Goal: Submit feedback/report problem: Submit feedback/report problem

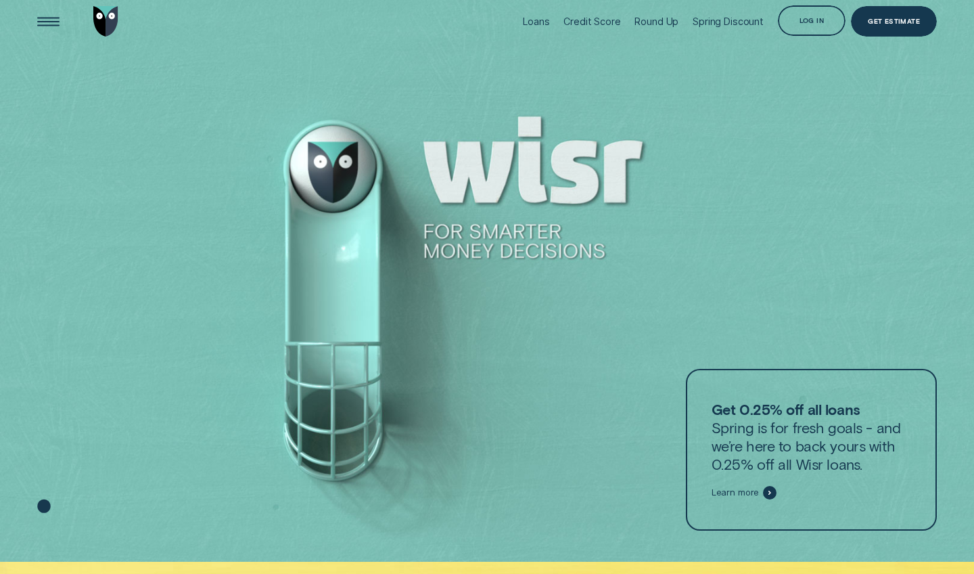
scroll to position [8, 1]
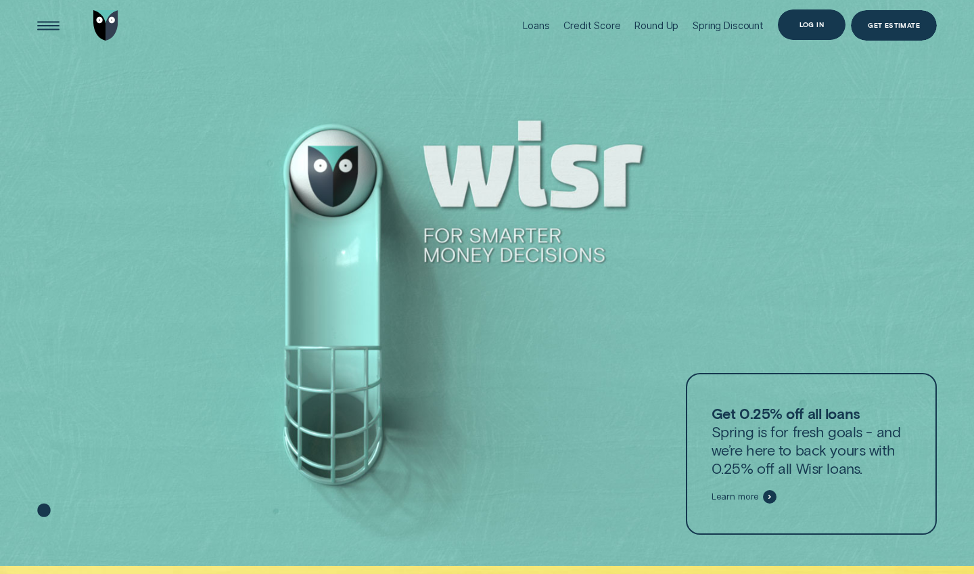
click at [804, 25] on div "Log in" at bounding box center [811, 25] width 24 height 6
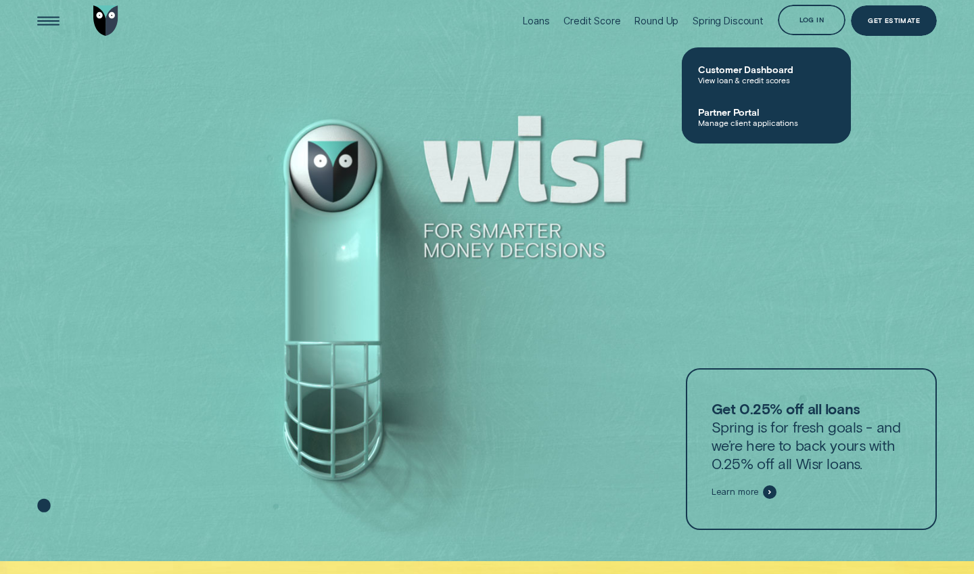
scroll to position [14, 1]
click at [804, 20] on div "Log in" at bounding box center [811, 19] width 24 height 6
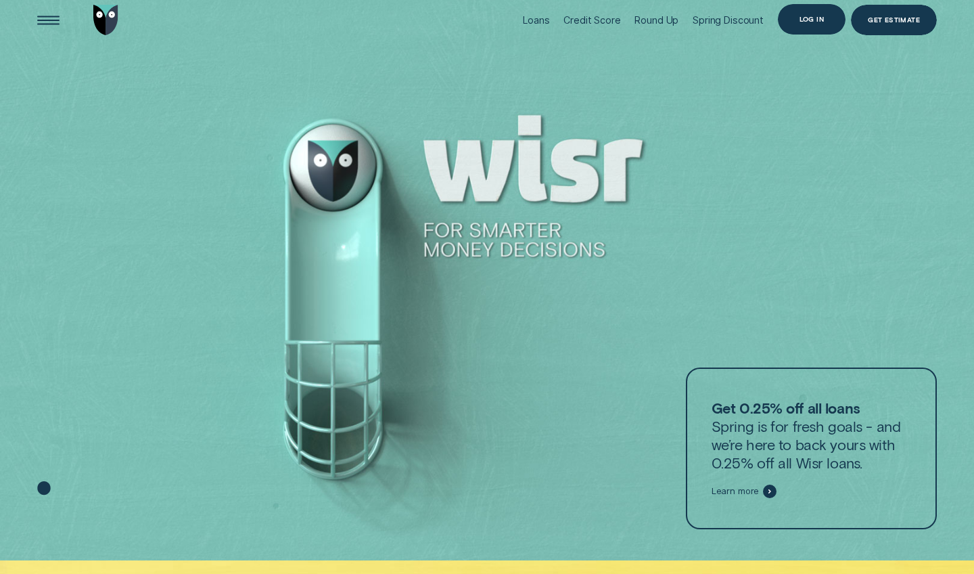
scroll to position [11, 1]
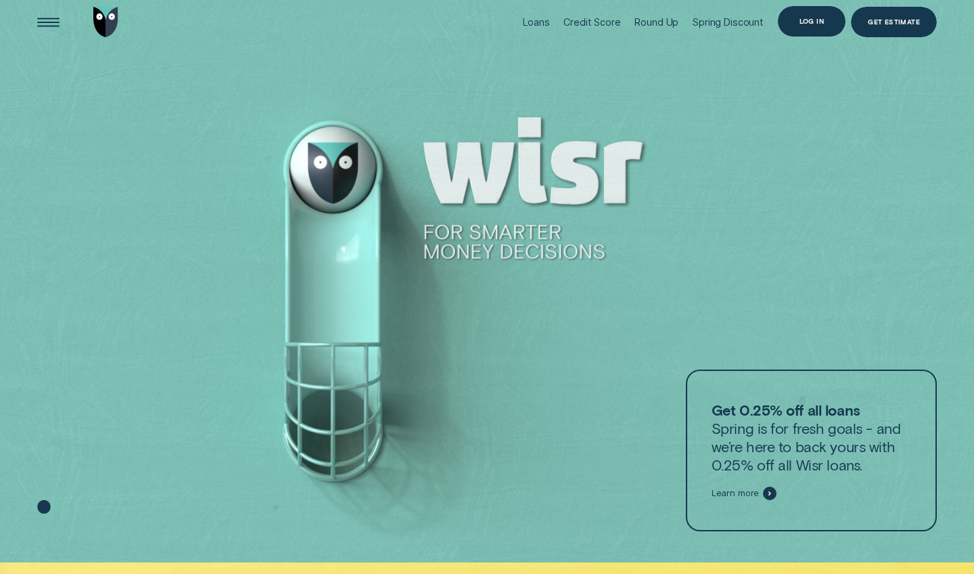
click at [820, 24] on div "Log in" at bounding box center [811, 21] width 24 height 6
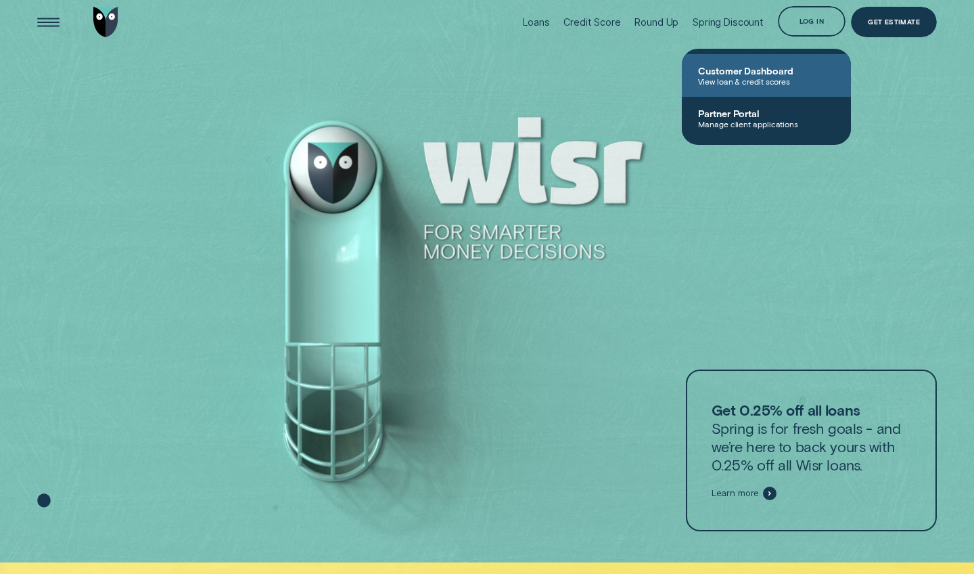
scroll to position [12, 0]
click at [777, 74] on span "Customer Dashboard" at bounding box center [766, 69] width 137 height 11
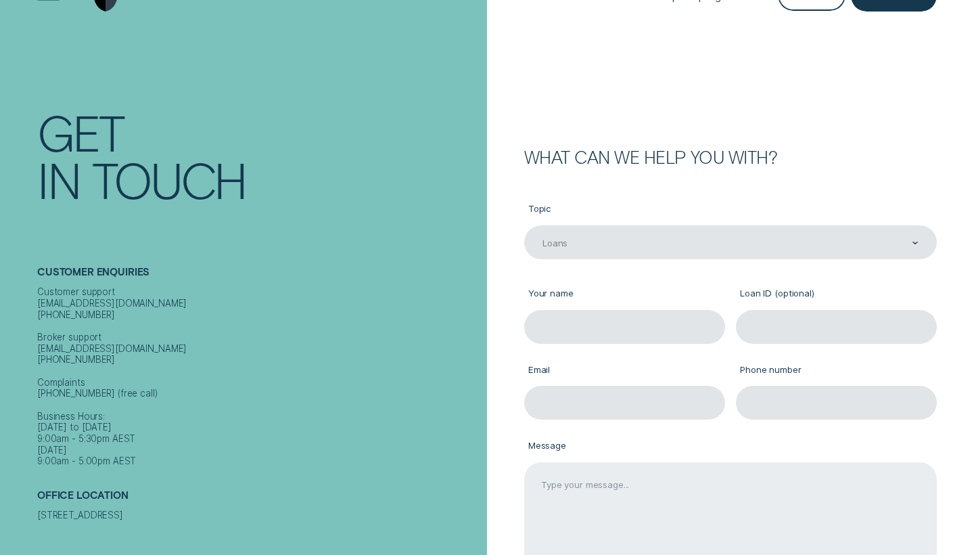
scroll to position [37, 0]
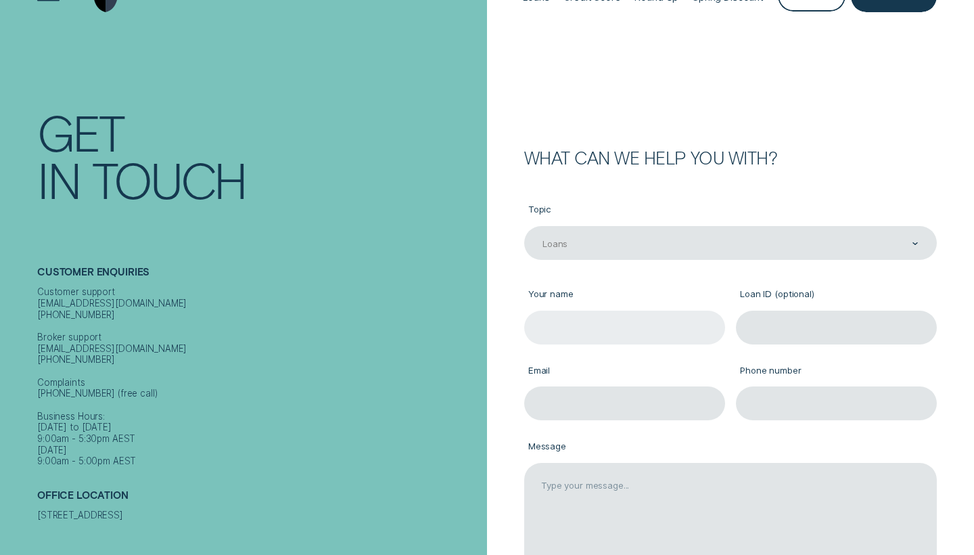
click at [685, 327] on input "Your name" at bounding box center [624, 327] width 201 height 34
type input "[PERSON_NAME]"
click at [829, 391] on input "Phone number" at bounding box center [836, 403] width 201 height 34
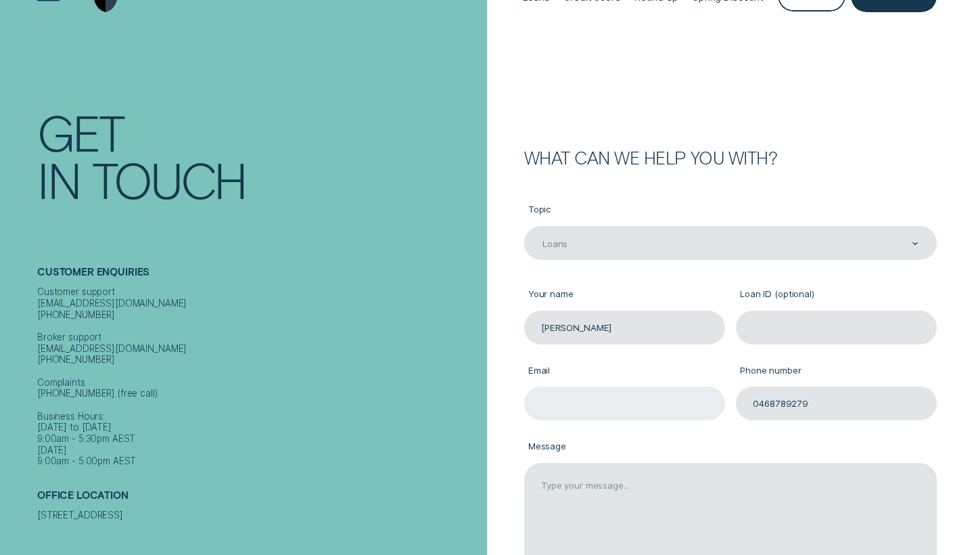
type input "0468789279"
click at [699, 401] on input "Email" at bounding box center [624, 403] width 201 height 34
type input "[EMAIL_ADDRESS][DOMAIN_NAME]"
click at [724, 164] on div "What can we help you with?" at bounding box center [730, 157] width 413 height 17
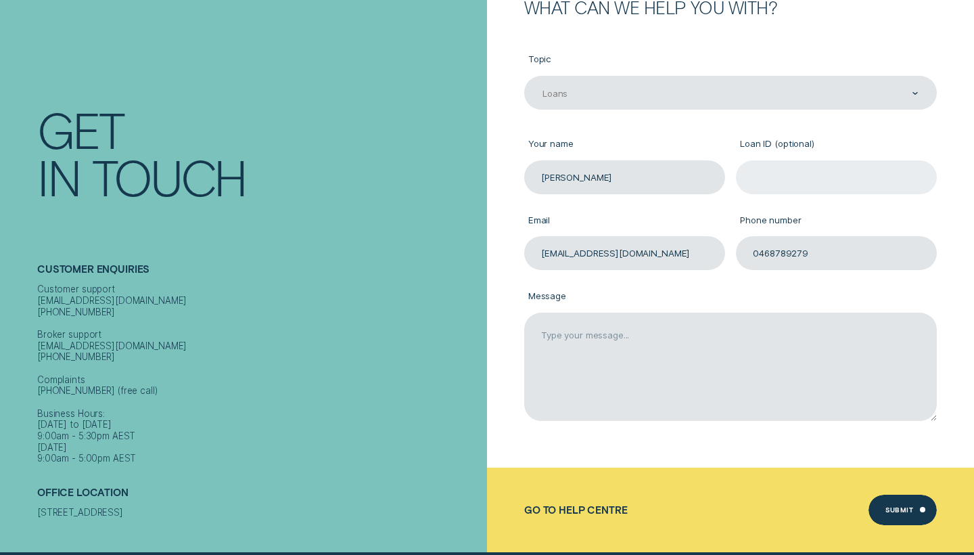
scroll to position [187, 0]
click at [804, 173] on input "Loan ID (optional)" at bounding box center [836, 177] width 201 height 34
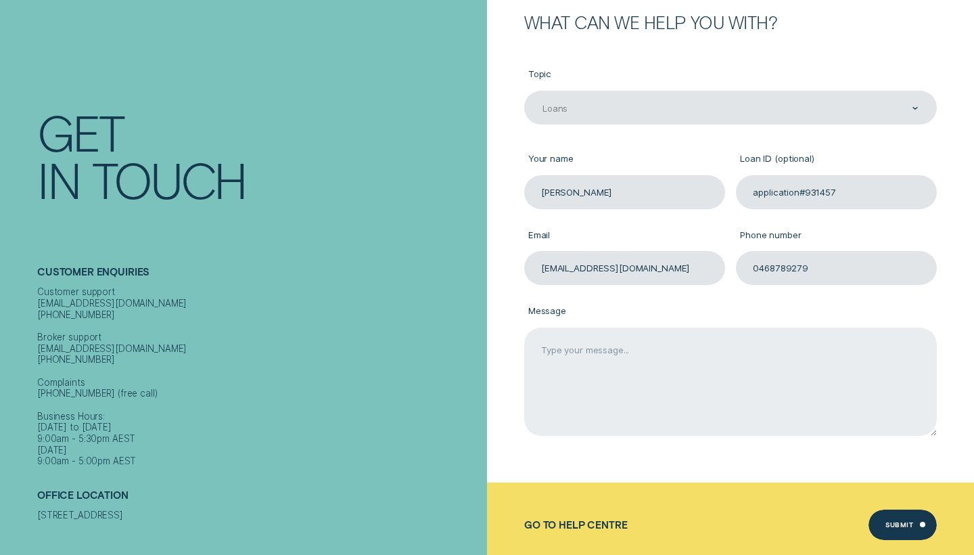
scroll to position [175, 0]
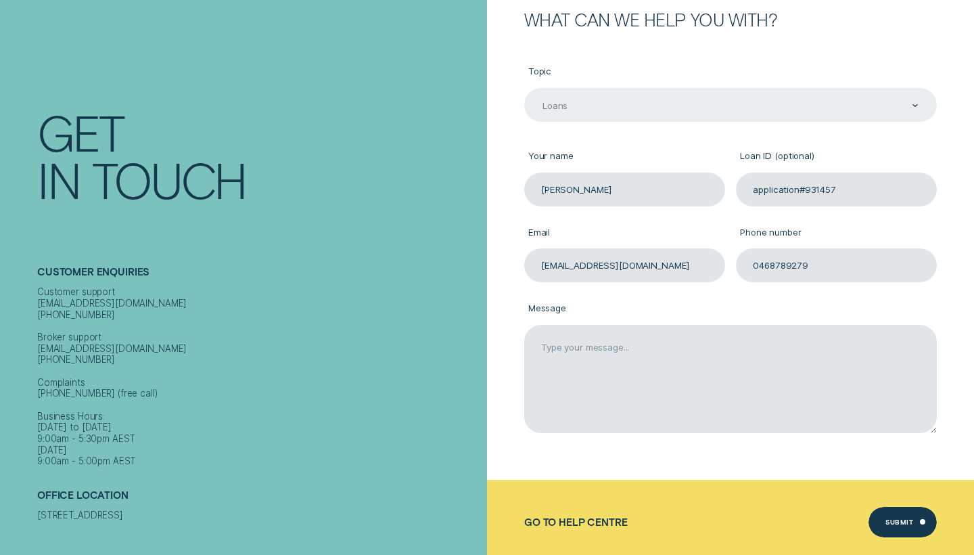
type input "application#931457"
click at [914, 109] on div "Contact form" at bounding box center [915, 105] width 6 height 32
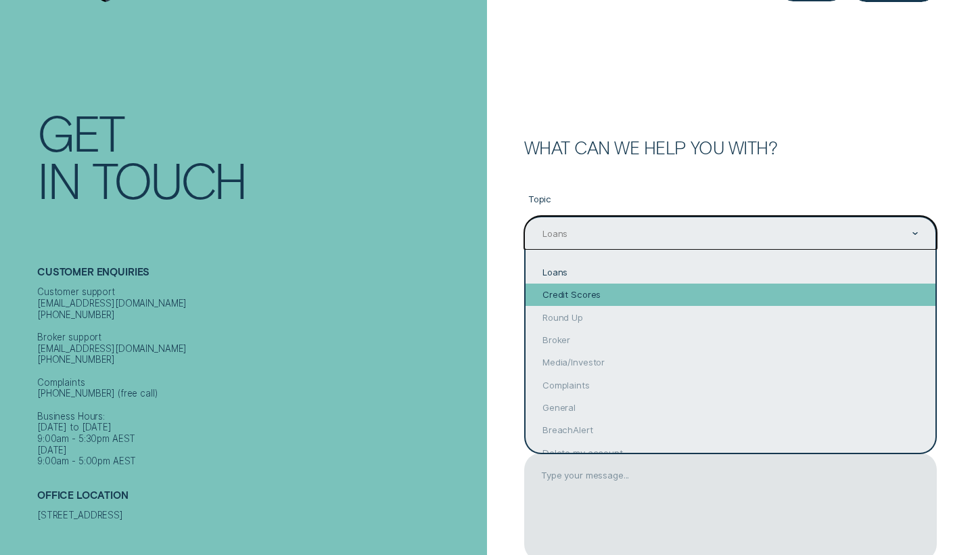
scroll to position [0, 0]
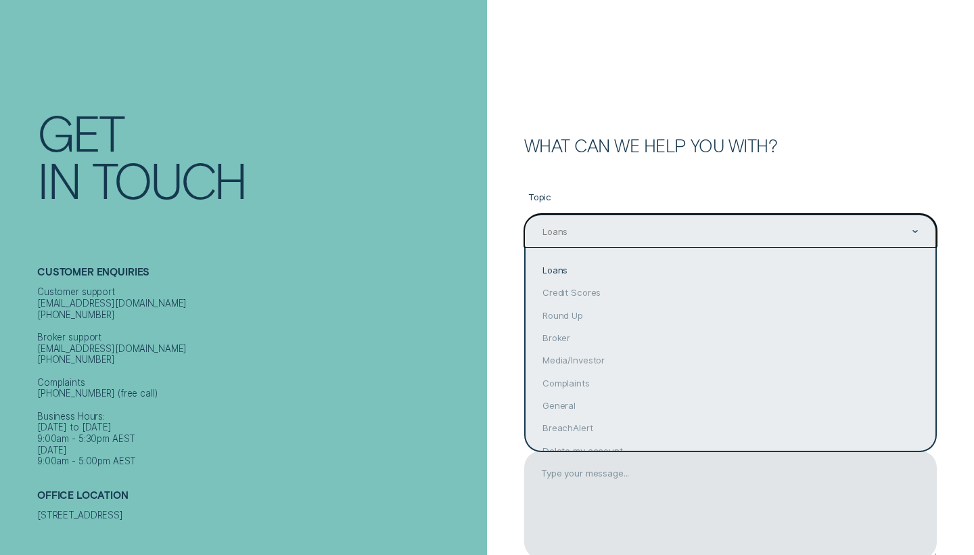
click at [580, 276] on div "Loans" at bounding box center [731, 270] width 410 height 22
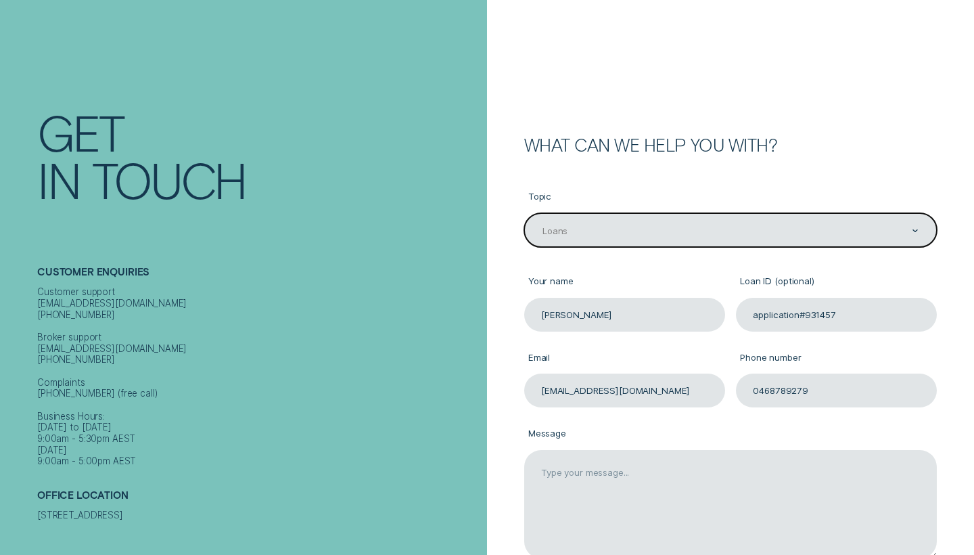
scroll to position [50, 0]
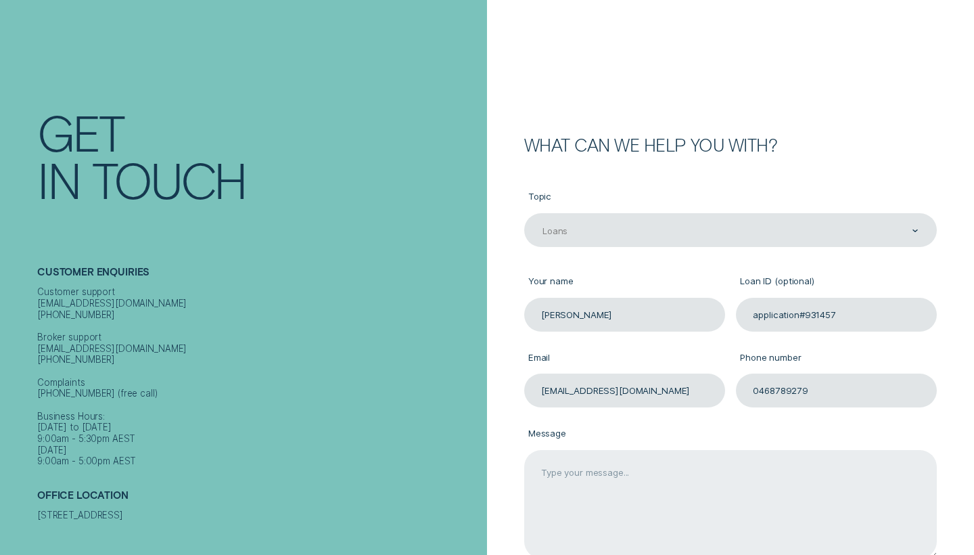
click at [774, 496] on textarea "Message" at bounding box center [730, 504] width 413 height 108
type textarea "I"
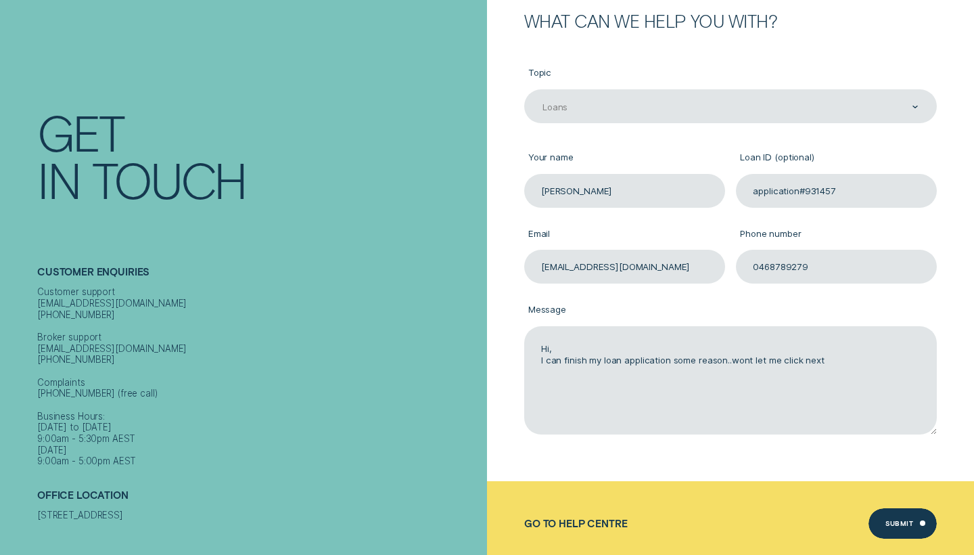
scroll to position [176, 0]
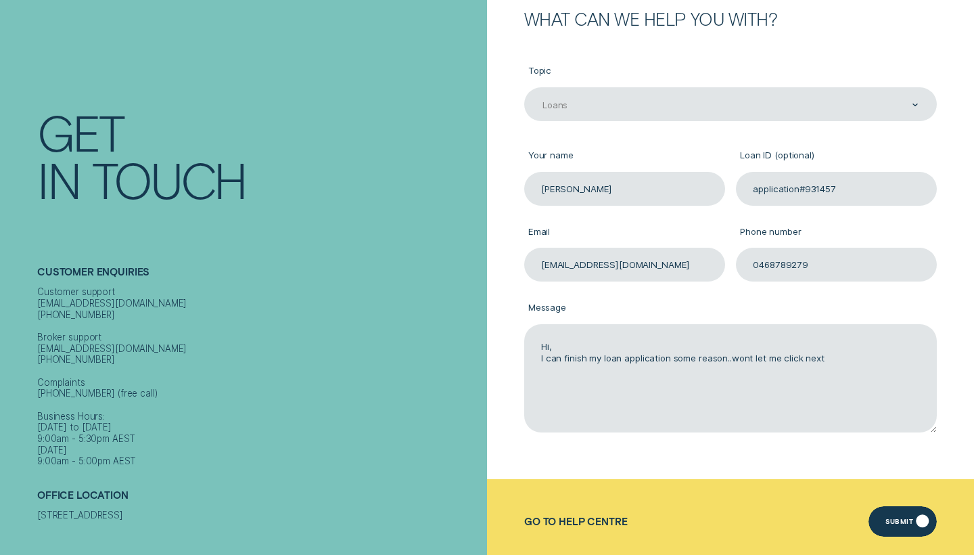
type textarea "Hi, I can finish my loan application some reason..wont let me click next"
click at [894, 521] on div "Submit" at bounding box center [899, 522] width 28 height 6
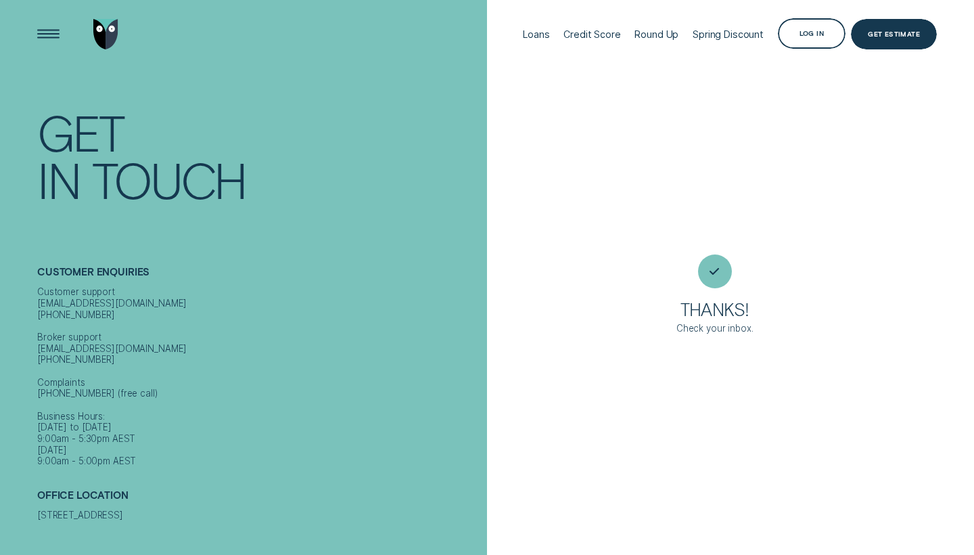
scroll to position [0, 0]
click at [797, 43] on div "Log in" at bounding box center [812, 33] width 68 height 30
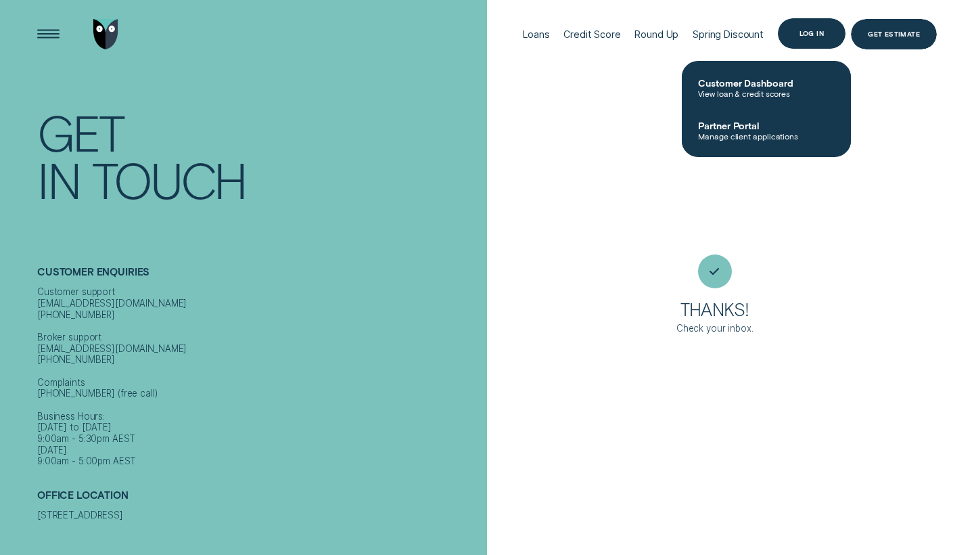
click at [808, 31] on div "Log in" at bounding box center [811, 33] width 24 height 6
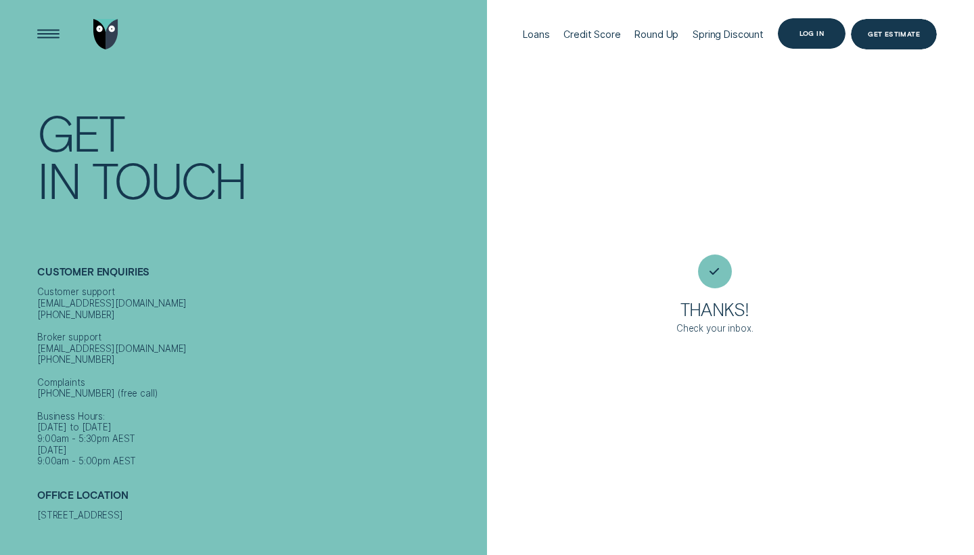
click at [827, 37] on div "Log in" at bounding box center [812, 33] width 68 height 30
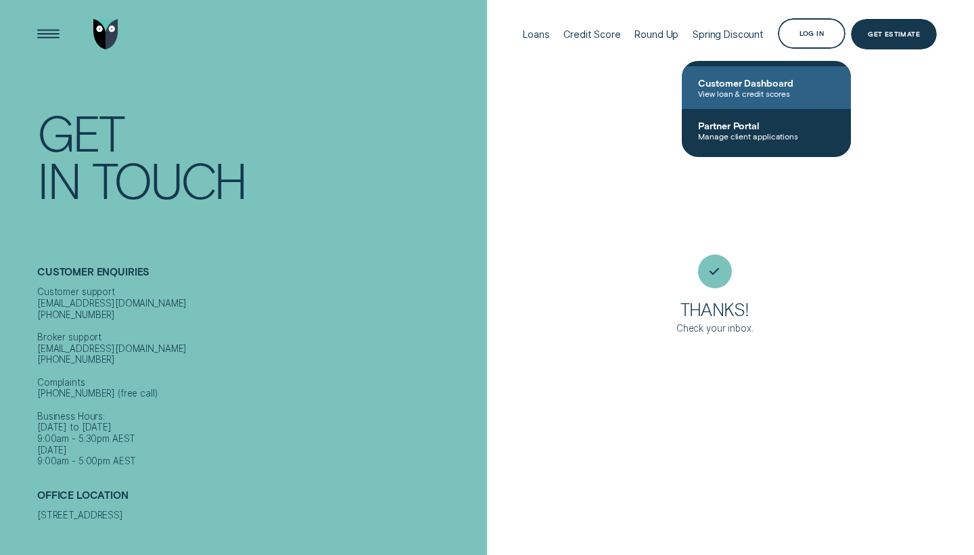
click at [777, 85] on span "Customer Dashboard" at bounding box center [766, 82] width 137 height 11
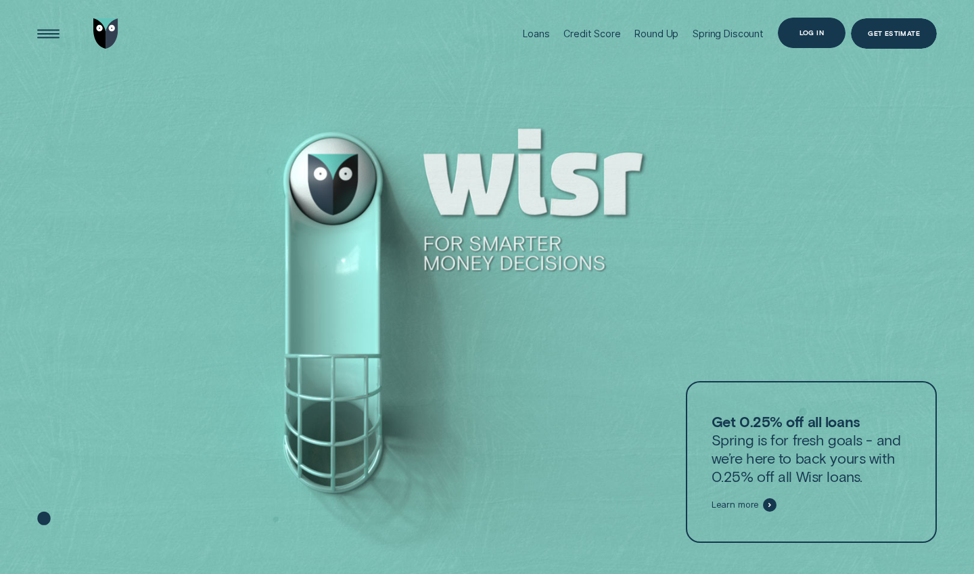
click at [804, 34] on div "Log in" at bounding box center [811, 33] width 24 height 6
